Goal: Task Accomplishment & Management: Use online tool/utility

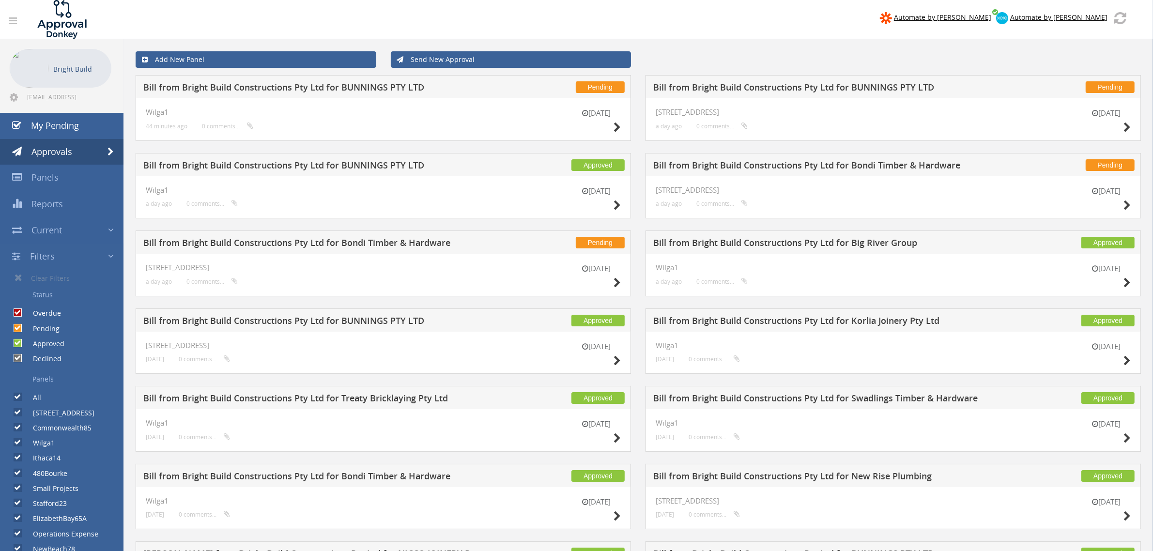
click at [60, 110] on li "Bright Build [EMAIL_ADDRESS][DOMAIN_NAME]" at bounding box center [61, 76] width 123 height 74
click at [61, 122] on span "My Pending" at bounding box center [55, 126] width 48 height 12
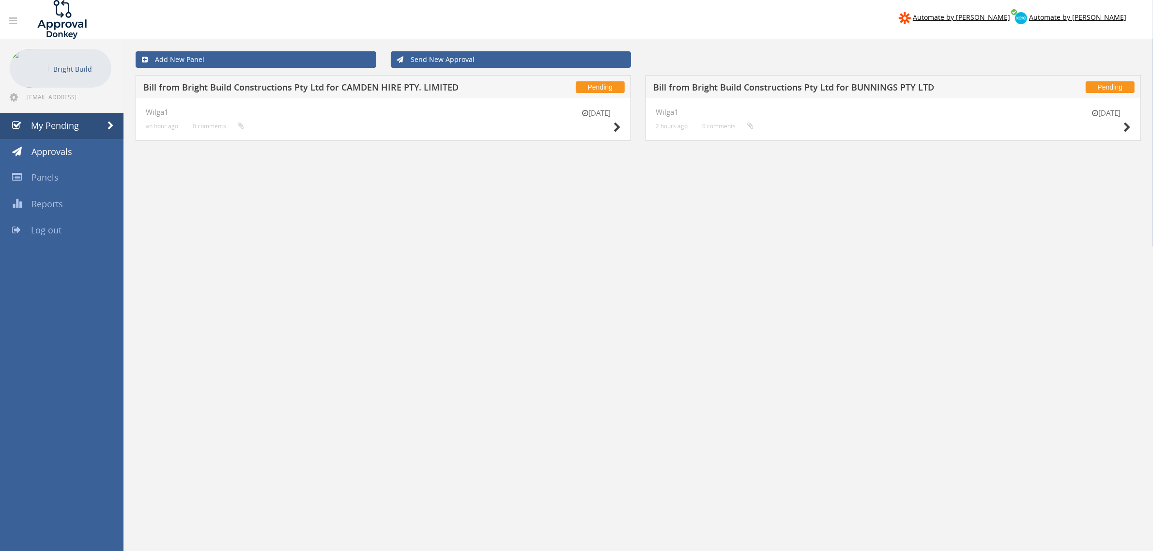
click at [625, 133] on div "[DATE] Wilga1 an hour ago 0 comments..." at bounding box center [383, 119] width 495 height 43
click at [617, 127] on icon at bounding box center [616, 127] width 7 height 10
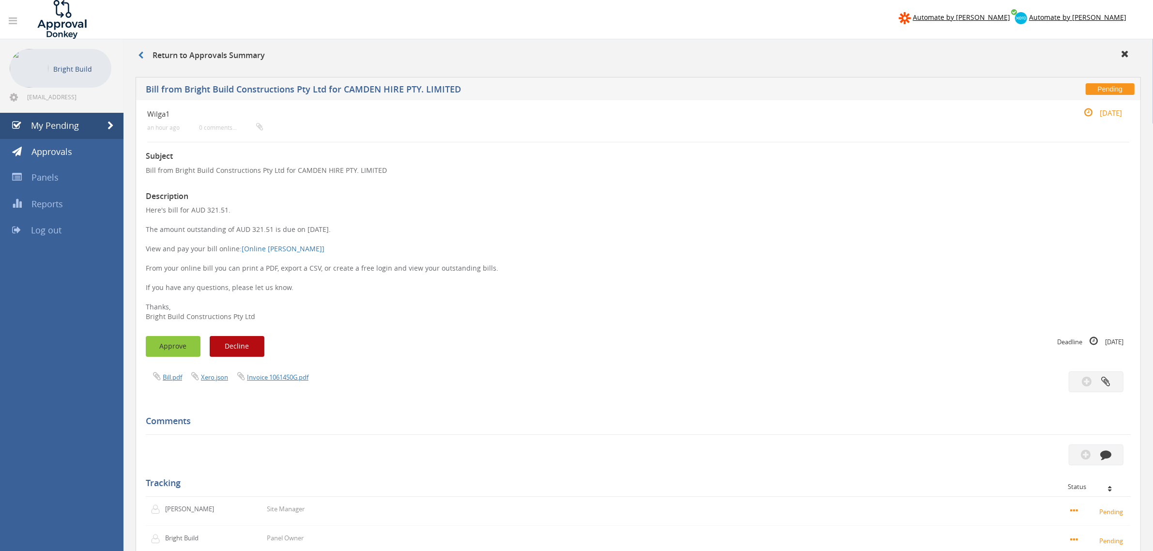
click at [181, 347] on button "Approve" at bounding box center [173, 346] width 55 height 21
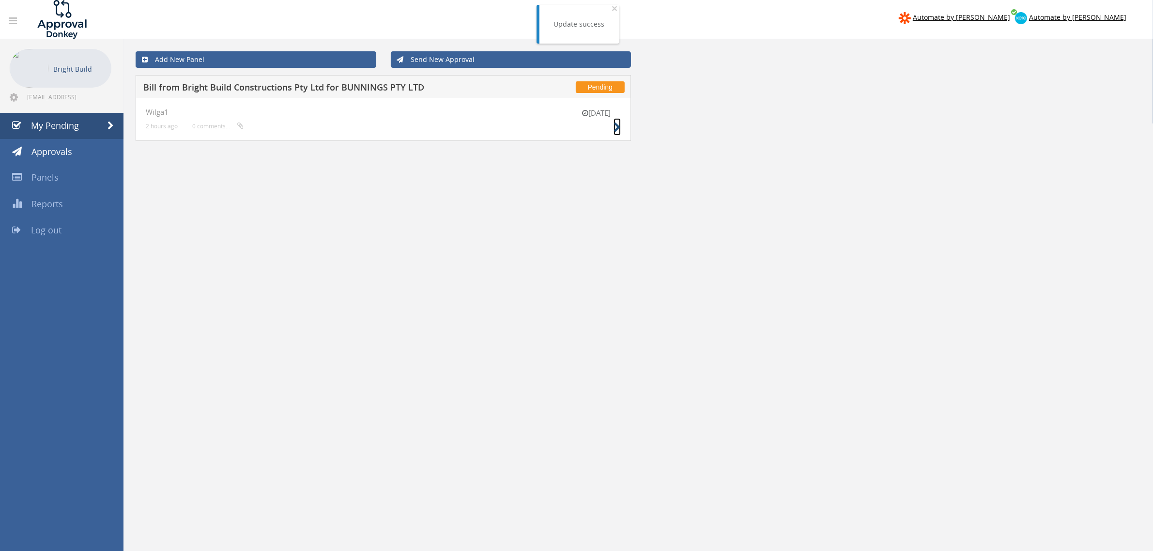
click at [613, 122] on small at bounding box center [616, 128] width 7 height 14
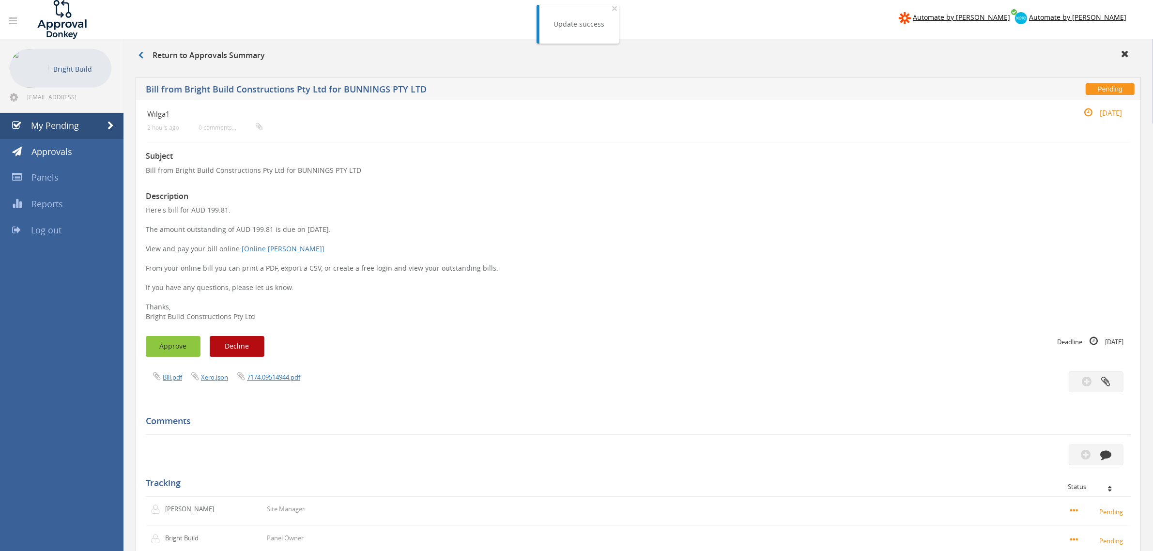
click at [172, 354] on button "Approve" at bounding box center [173, 346] width 55 height 21
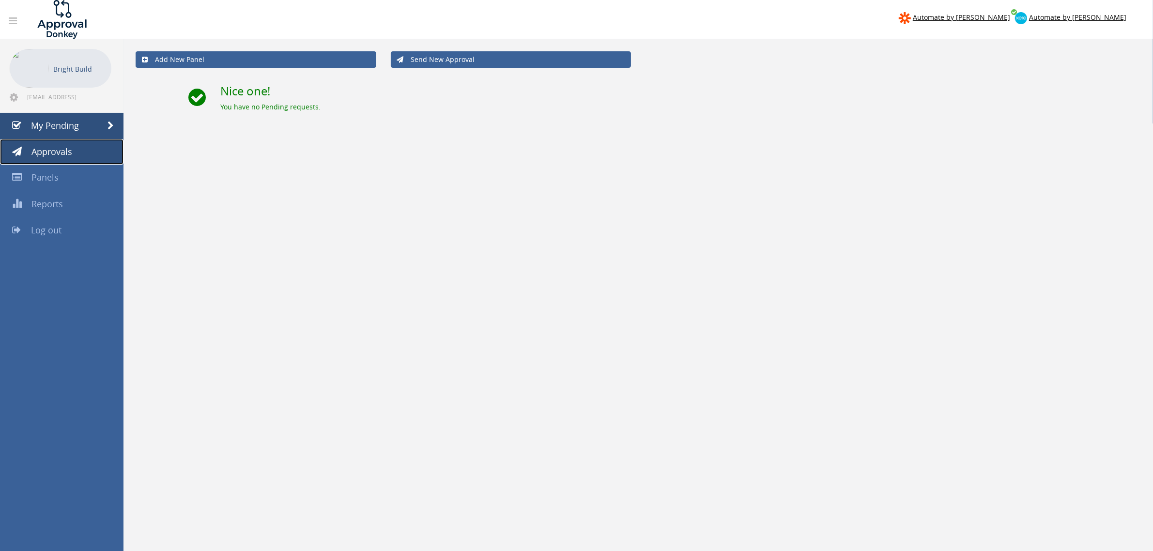
click at [57, 162] on link "Approvals" at bounding box center [61, 152] width 123 height 26
